Goal: Transaction & Acquisition: Purchase product/service

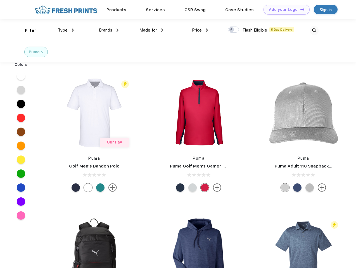
click at [284, 9] on link "Add your Logo Design Tool" at bounding box center [286, 10] width 46 height 10
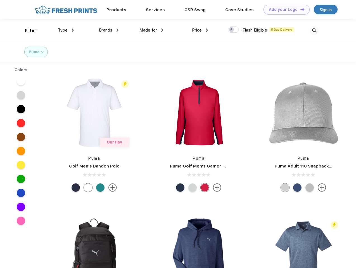
click at [0, 0] on div "Design Tool" at bounding box center [0, 0] width 0 height 0
click at [300, 9] on link "Add your Logo Design Tool" at bounding box center [286, 10] width 46 height 10
click at [27, 30] on div "Filter" at bounding box center [30, 30] width 11 height 6
click at [66, 30] on span "Type" at bounding box center [63, 30] width 10 height 5
click at [109, 30] on span "Brands" at bounding box center [105, 30] width 13 height 5
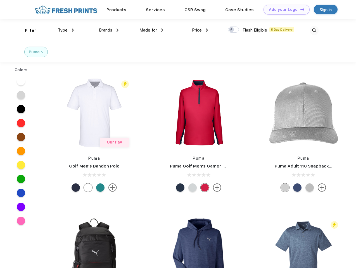
click at [151, 30] on span "Made for" at bounding box center [148, 30] width 18 height 5
click at [200, 30] on span "Price" at bounding box center [197, 30] width 10 height 5
click at [233, 30] on div at bounding box center [233, 30] width 11 height 6
click at [231, 30] on input "checkbox" at bounding box center [230, 28] width 4 height 4
click at [314, 30] on img at bounding box center [313, 30] width 9 height 9
